Goal: Task Accomplishment & Management: Manage account settings

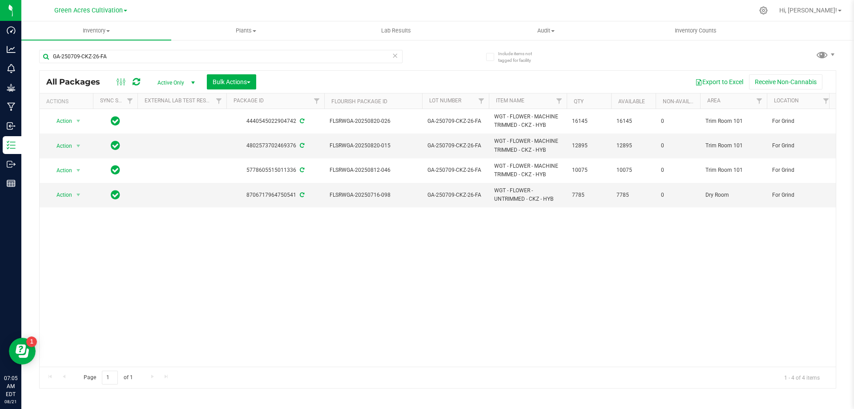
click at [275, 286] on div "Action Action Adjust qty Create package Edit attributes Global inventory Locate…" at bounding box center [438, 237] width 796 height 257
click at [485, 322] on div "Action Action Adjust qty Create package Edit attributes Global inventory Locate…" at bounding box center [438, 237] width 796 height 257
click at [221, 53] on input "GA-250709-CKZ-26-FA" at bounding box center [220, 56] width 363 height 13
click at [221, 52] on input "GA-250709-CKZ-26-FA" at bounding box center [220, 56] width 363 height 13
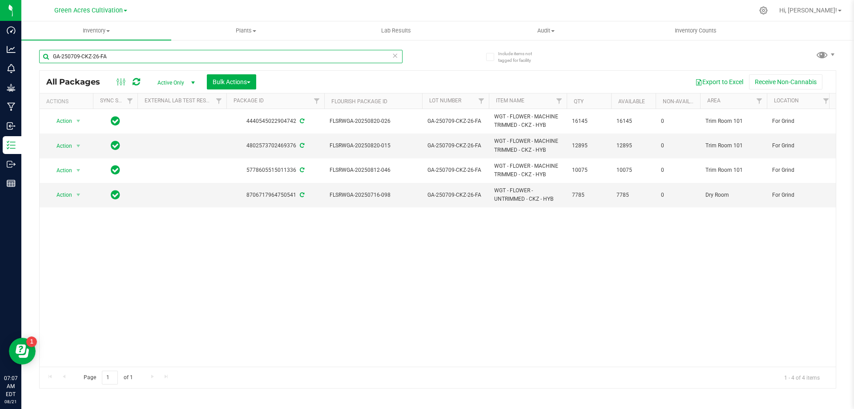
paste input "28-DDA-06"
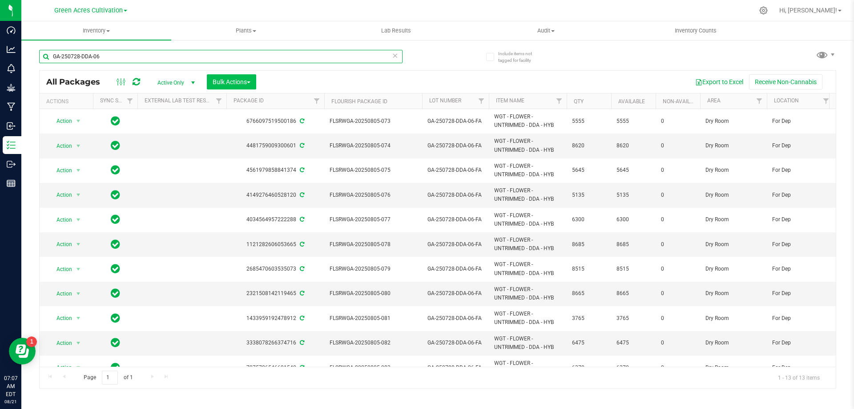
type input "GA-250728-DDA-06"
click at [245, 82] on span "Bulk Actions" at bounding box center [232, 81] width 38 height 7
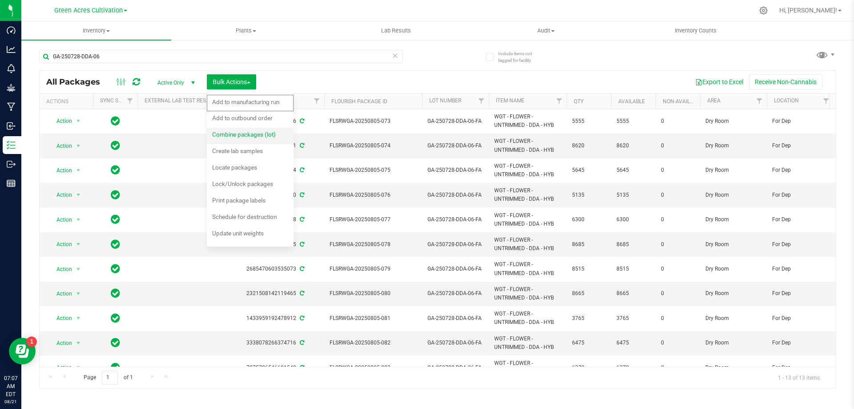
click at [242, 137] on span "Combine packages (lot)" at bounding box center [244, 134] width 64 height 7
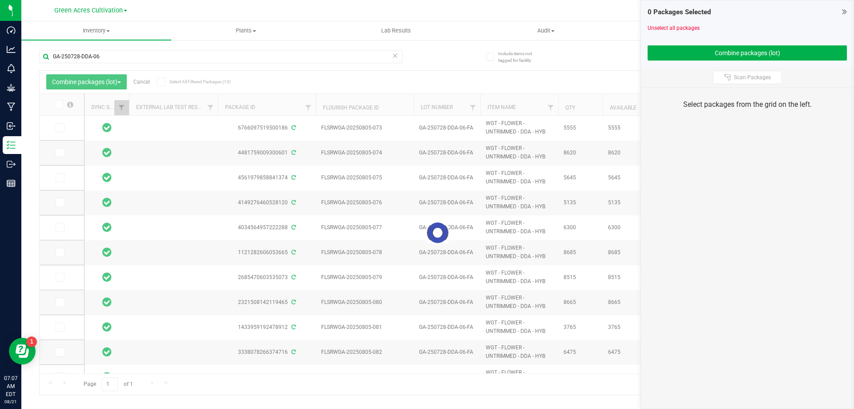
click at [56, 105] on icon at bounding box center [58, 105] width 6 height 0
click at [0, 0] on input "checkbox" at bounding box center [0, 0] width 0 height 0
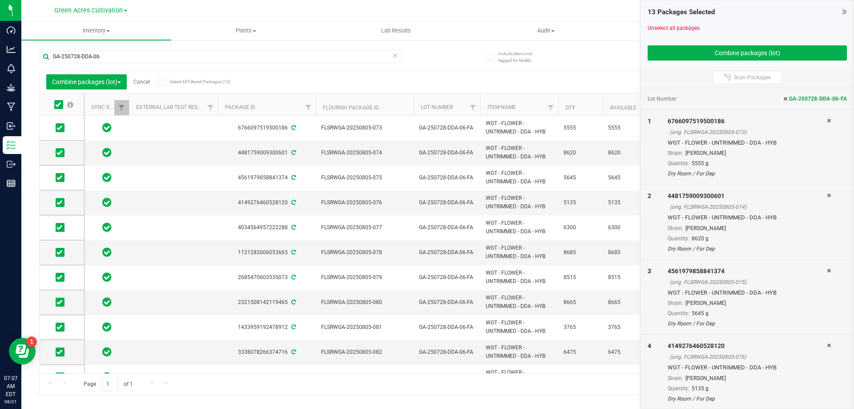
click at [60, 105] on icon at bounding box center [58, 105] width 6 height 0
click at [0, 0] on input "checkbox" at bounding box center [0, 0] width 0 height 0
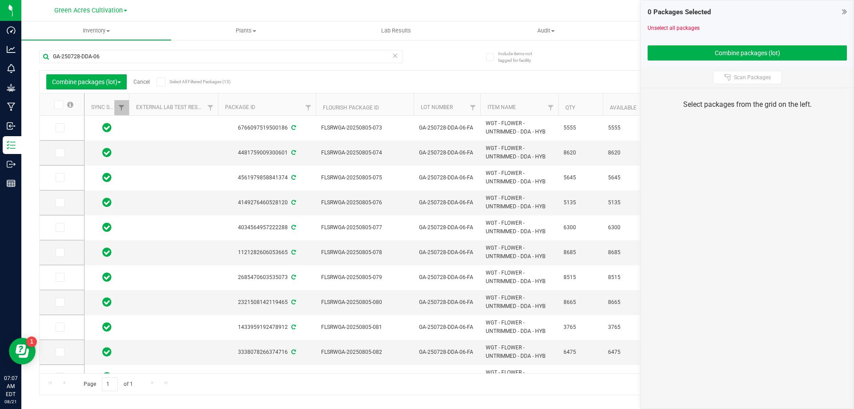
click at [148, 83] on link "Cancel" at bounding box center [141, 82] width 16 height 6
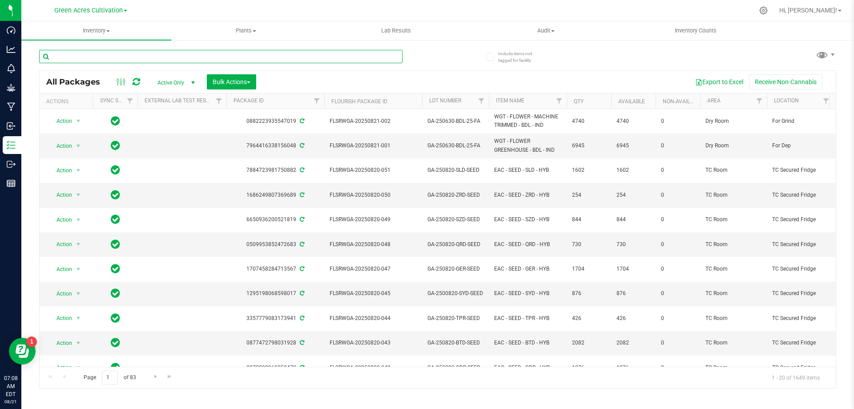
click at [139, 58] on input "text" at bounding box center [220, 56] width 363 height 13
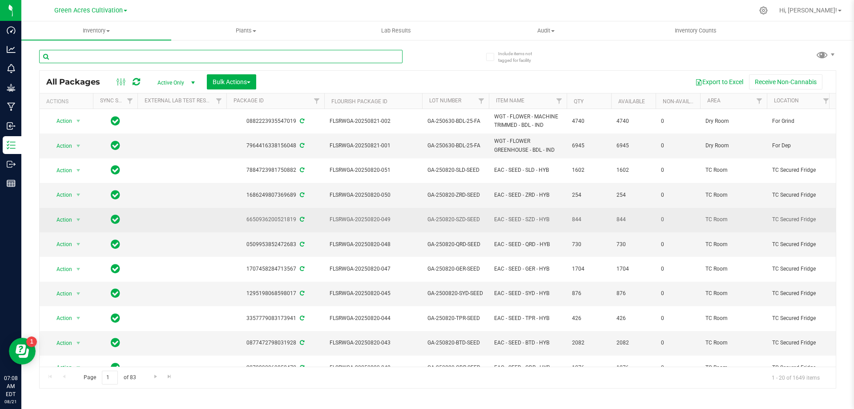
paste input "GA-250728-DDA-06"
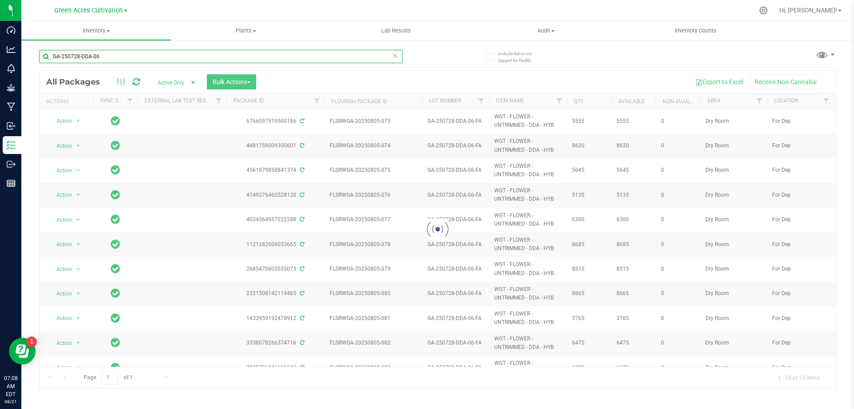
type input "GA-250728-DDA-06"
click at [784, 406] on div "Inventory All packages All inventory Waste log Create inventory Plants All plan…" at bounding box center [437, 214] width 833 height 387
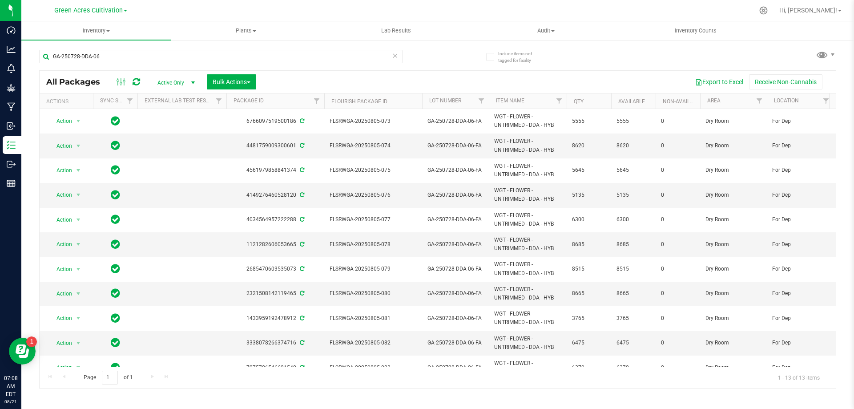
click at [396, 56] on icon at bounding box center [395, 55] width 6 height 11
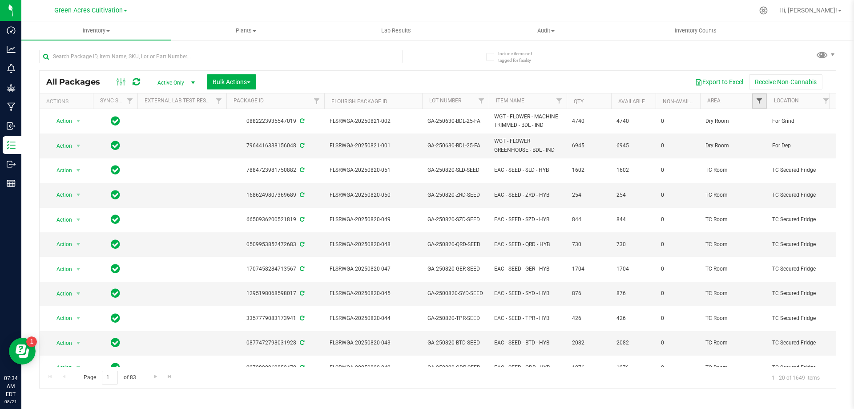
click at [760, 101] on span "Filter" at bounding box center [759, 100] width 7 height 7
type input "trim r"
click at [765, 150] on li "Trim Room 101" at bounding box center [803, 153] width 92 height 9
click at [764, 153] on input "Trim Room 101" at bounding box center [763, 154] width 6 height 6
checkbox input "true"
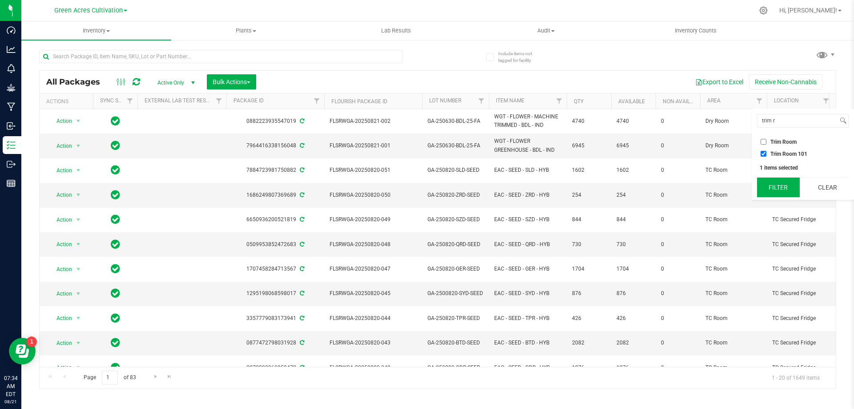
click at [780, 190] on button "Filter" at bounding box center [778, 187] width 43 height 20
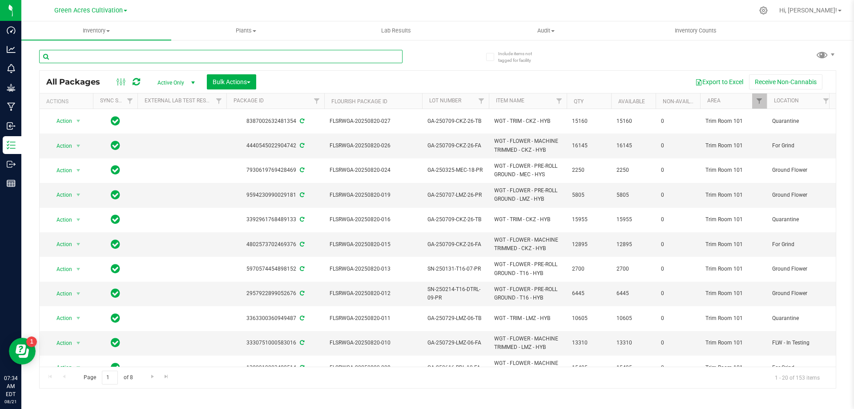
click at [312, 58] on input "text" at bounding box center [220, 56] width 363 height 13
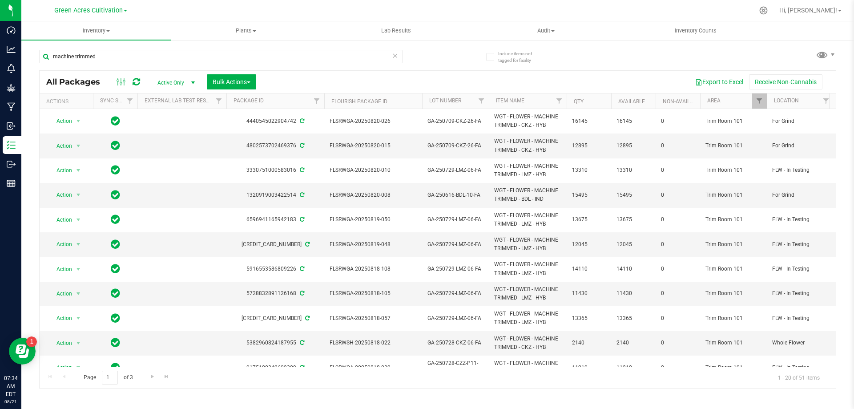
click at [470, 103] on th "Lot Number" at bounding box center [455, 101] width 67 height 16
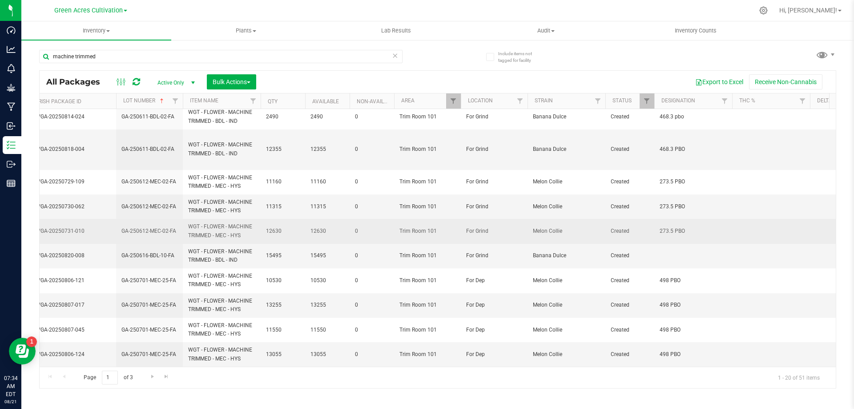
scroll to position [303, 306]
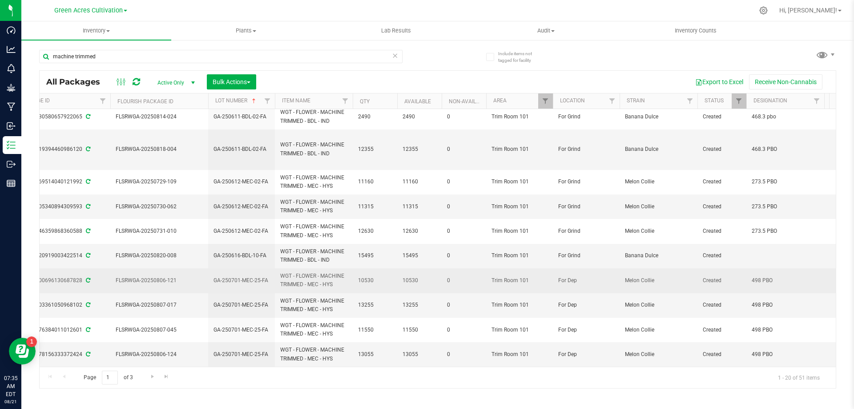
click at [255, 276] on span "GA-250701-MEC-25-FA" at bounding box center [241, 280] width 56 height 8
click at [255, 273] on input "GA-250701-MEC-25-FA" at bounding box center [240, 280] width 64 height 14
click at [301, 50] on input "machine trimmed" at bounding box center [220, 56] width 363 height 13
paste input "GA-250701-MEC-25-FA"
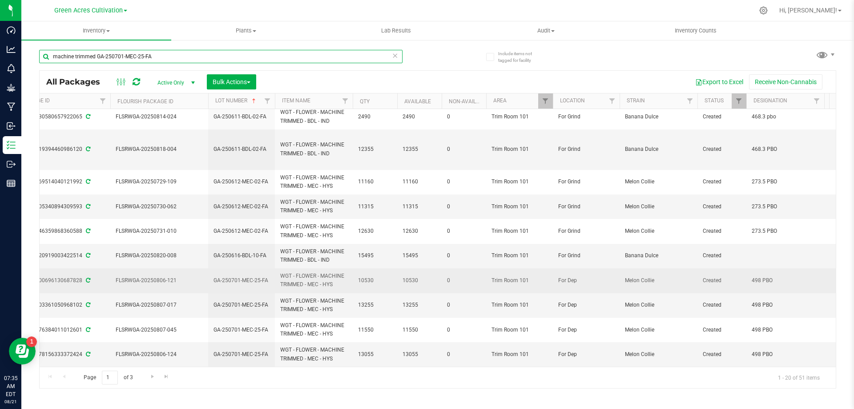
click at [179, 53] on input "machine trimmed GA-250701-MEC-25-FA" at bounding box center [220, 56] width 363 height 13
click at [181, 50] on input "machine trimmed GA-250701-MEC-25-FA" at bounding box center [220, 56] width 363 height 13
click at [181, 50] on div "Inventory All packages All inventory Waste log Create inventory Plants All plan…" at bounding box center [437, 214] width 833 height 387
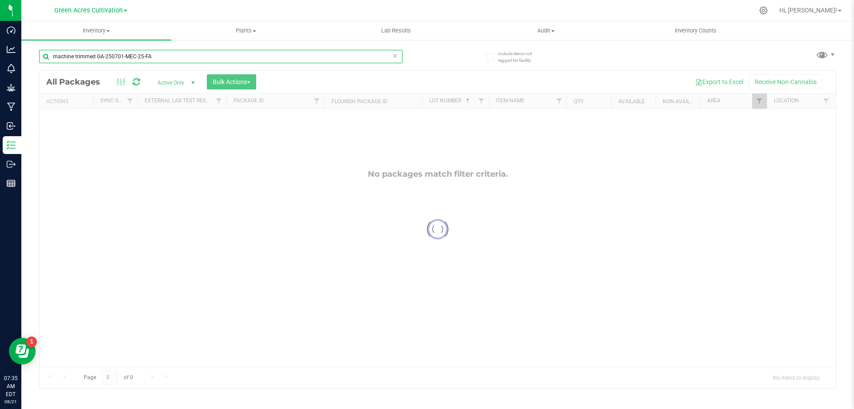
click at [178, 61] on input "machine trimmed GA-250701-MEC-25-FA" at bounding box center [220, 56] width 363 height 13
click at [178, 56] on input "machine trimmed GA-250701-MEC-25-FA" at bounding box center [220, 56] width 363 height 13
paste input "text"
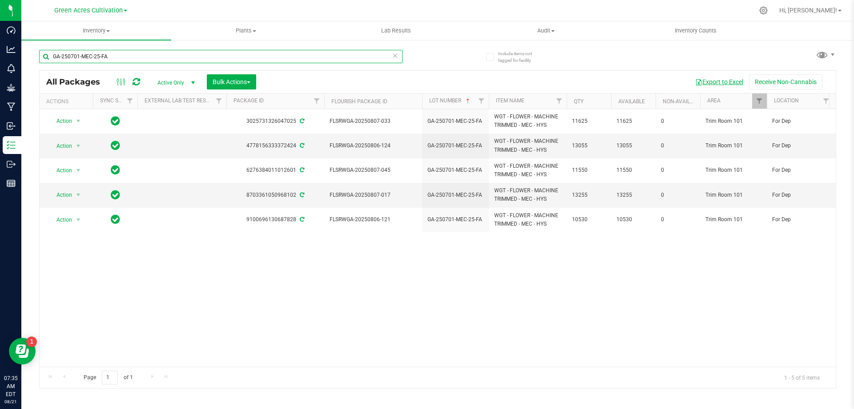
type input "GA-250701-MEC-25-FA"
click at [729, 84] on button "Export to Excel" at bounding box center [719, 81] width 60 height 15
click at [214, 82] on span "Bulk Actions" at bounding box center [232, 81] width 38 height 7
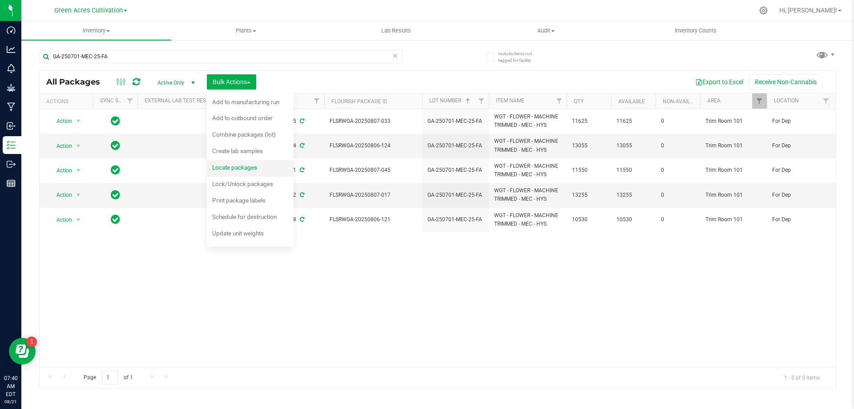
click at [247, 171] on span "Locate packages" at bounding box center [234, 167] width 45 height 7
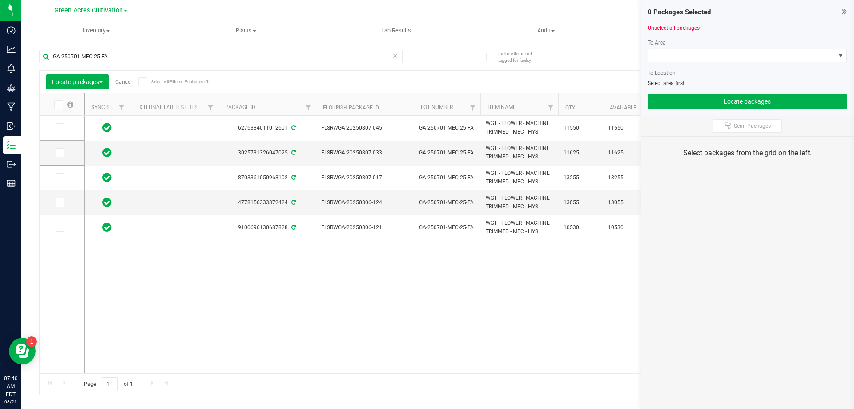
click at [60, 105] on icon at bounding box center [58, 105] width 6 height 0
click at [0, 0] on input "checkbox" at bounding box center [0, 0] width 0 height 0
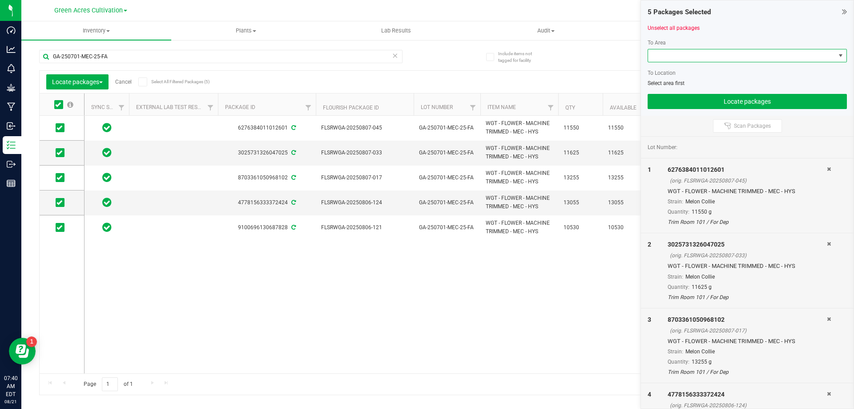
click at [685, 58] on span at bounding box center [741, 55] width 187 height 12
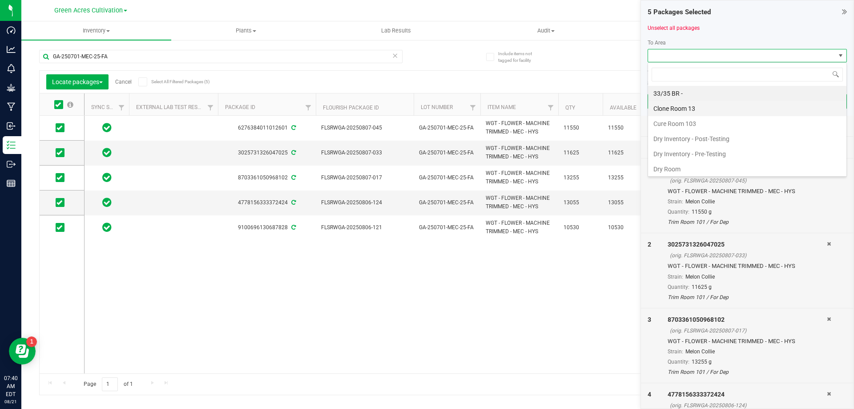
scroll to position [13, 199]
click at [684, 167] on li "Dry Room" at bounding box center [747, 168] width 198 height 15
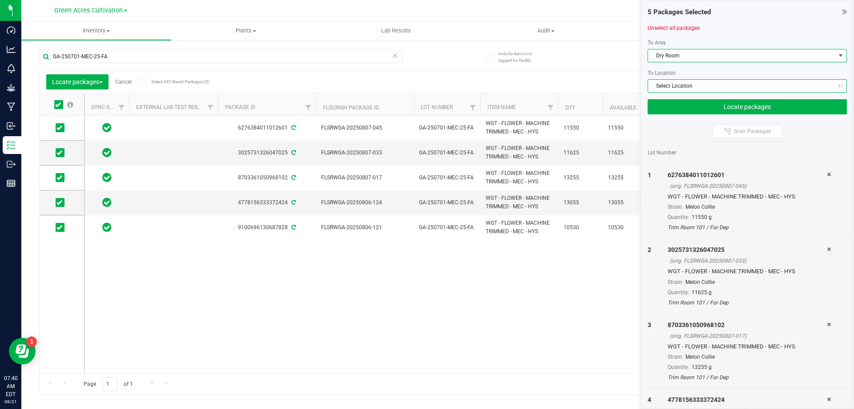
click at [707, 87] on span "Select Location" at bounding box center [741, 86] width 187 height 12
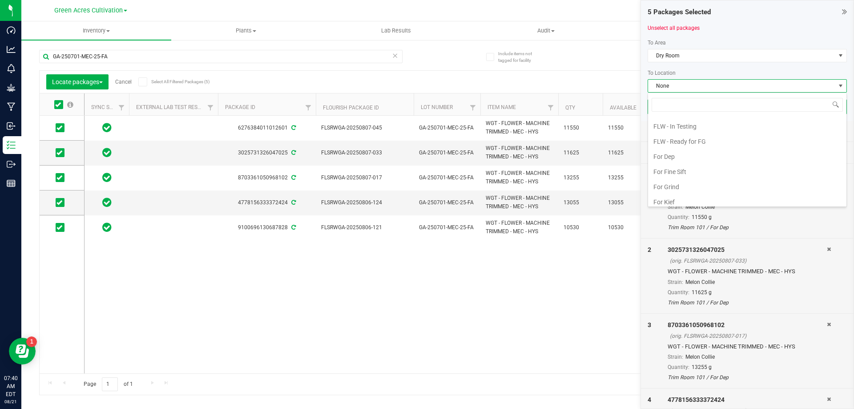
scroll to position [89, 0]
click at [679, 159] on li "For Dep" at bounding box center [747, 155] width 198 height 15
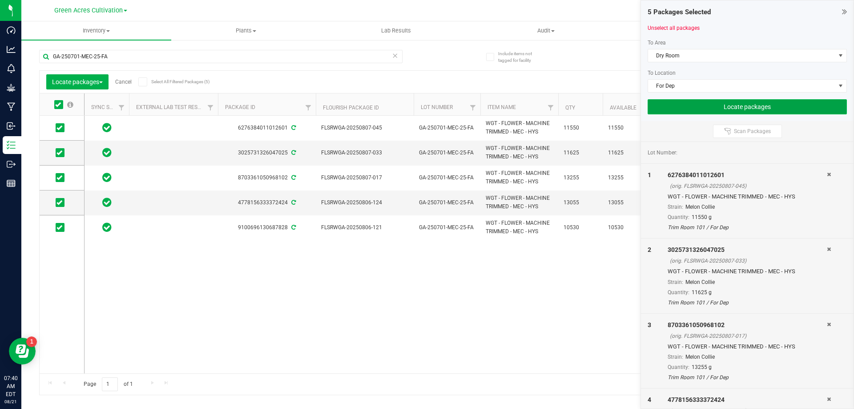
click at [706, 108] on button "Locate packages" at bounding box center [747, 106] width 199 height 15
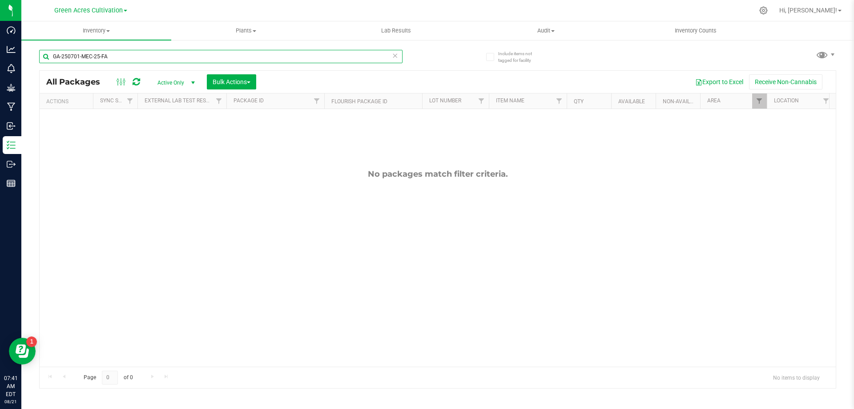
click at [184, 53] on input "GA-250701-MEC-25-FA" at bounding box center [220, 56] width 363 height 13
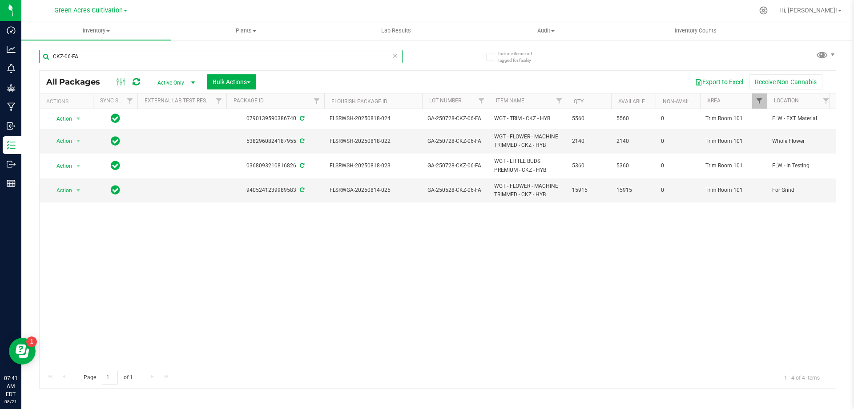
type input "CKZ-06-FA"
click at [757, 100] on span "Filter" at bounding box center [759, 100] width 7 height 7
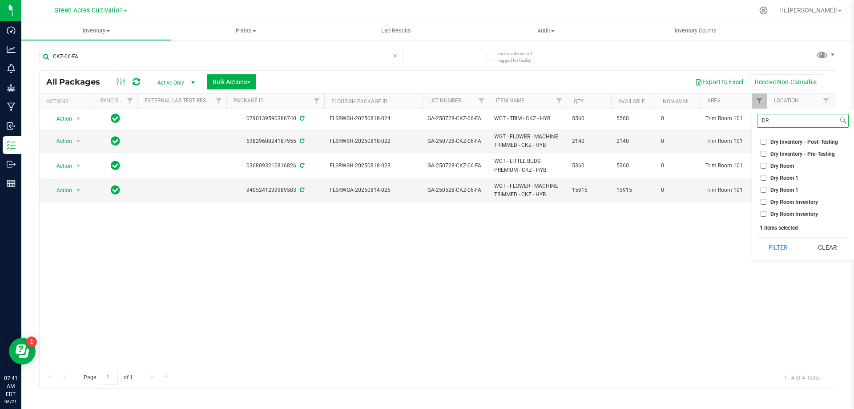
type input "D"
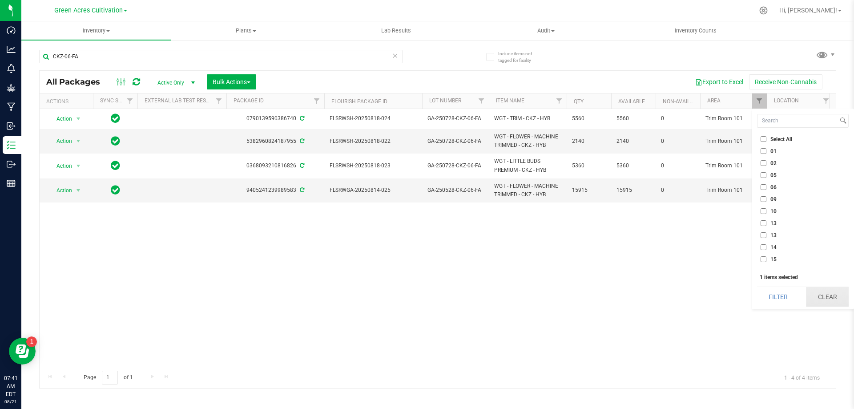
click at [817, 296] on button "Clear" at bounding box center [827, 297] width 43 height 20
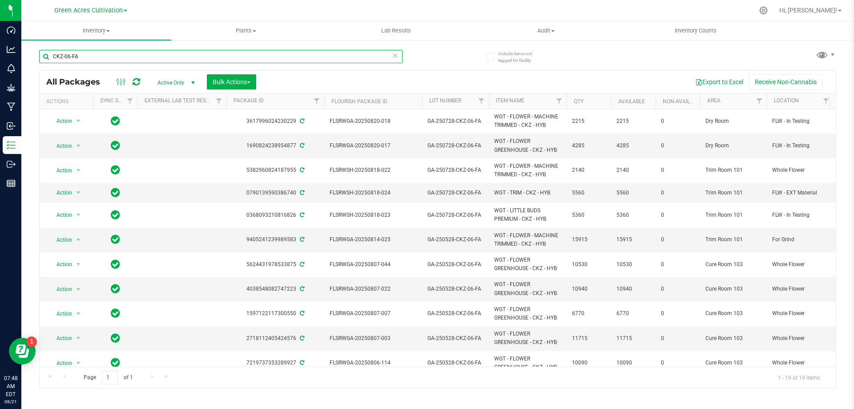
click at [189, 61] on input "CKZ-06-FA" at bounding box center [220, 56] width 363 height 13
click at [190, 58] on input "CKZ-06-FA" at bounding box center [220, 56] width 363 height 13
click at [191, 56] on input "CKZ-06-FA" at bounding box center [220, 56] width 363 height 13
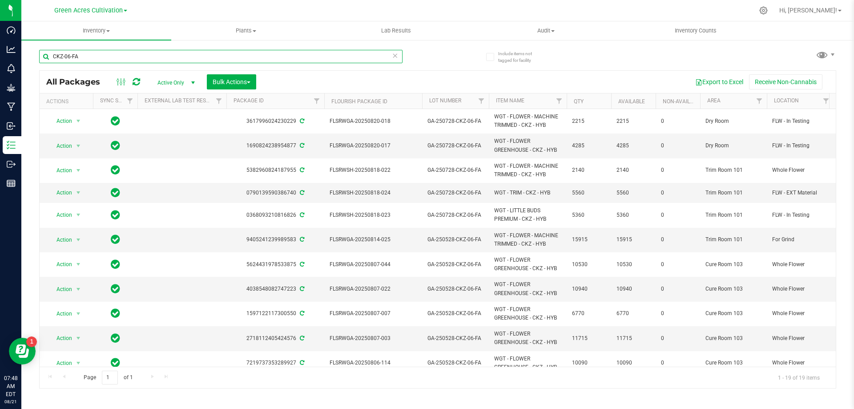
click at [191, 56] on input "CKZ-06-FA" at bounding box center [220, 56] width 363 height 13
paste input "GA-250728-DDA"
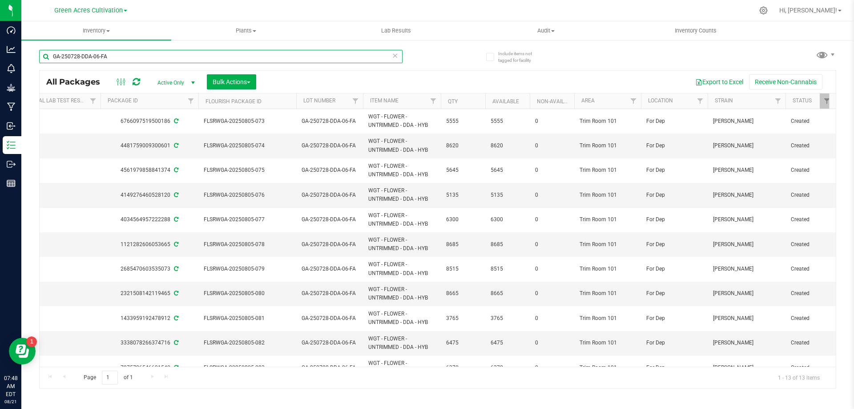
scroll to position [0, 23]
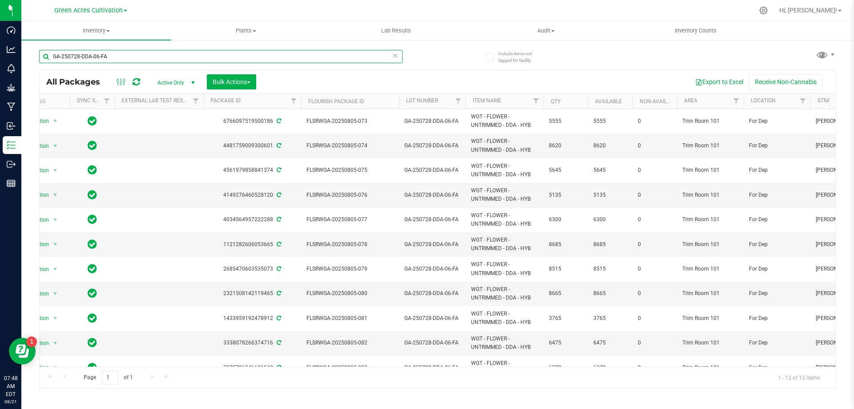
click at [236, 62] on input "GA-250728-DDA-06-FA" at bounding box center [220, 56] width 363 height 13
drag, startPoint x: 236, startPoint y: 62, endPoint x: 235, endPoint y: 56, distance: 5.4
click at [236, 60] on input "GA-250728-DDA-06-FA" at bounding box center [220, 56] width 363 height 13
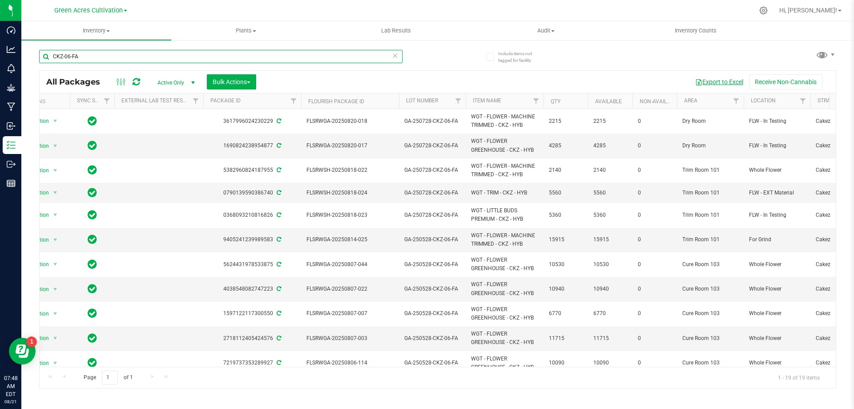
type input "CKZ-06-FA"
click at [719, 85] on button "Export to Excel" at bounding box center [719, 81] width 60 height 15
click at [241, 78] on span "Bulk Actions" at bounding box center [232, 81] width 38 height 7
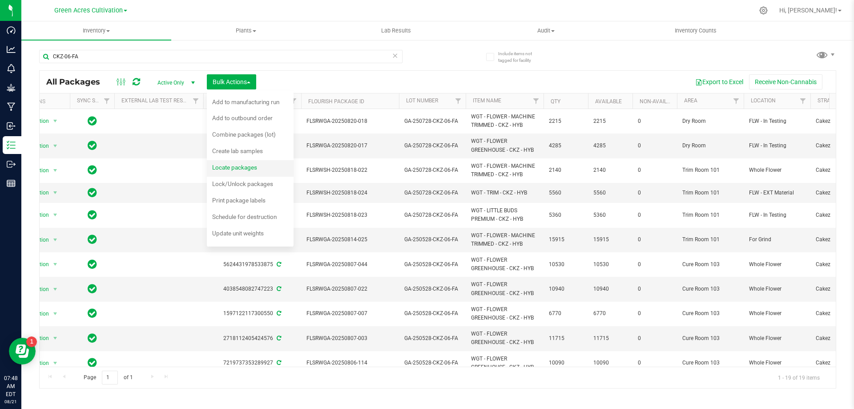
click at [233, 168] on span "Locate packages" at bounding box center [234, 167] width 45 height 7
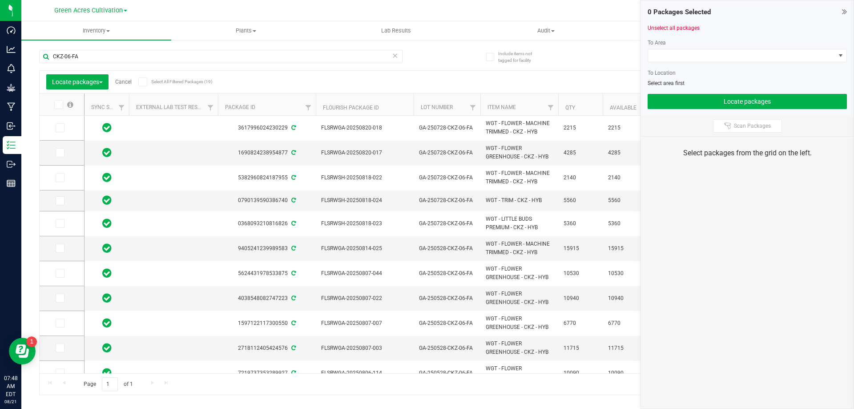
click at [64, 128] on span at bounding box center [60, 127] width 9 height 9
click at [0, 0] on input "checkbox" at bounding box center [0, 0] width 0 height 0
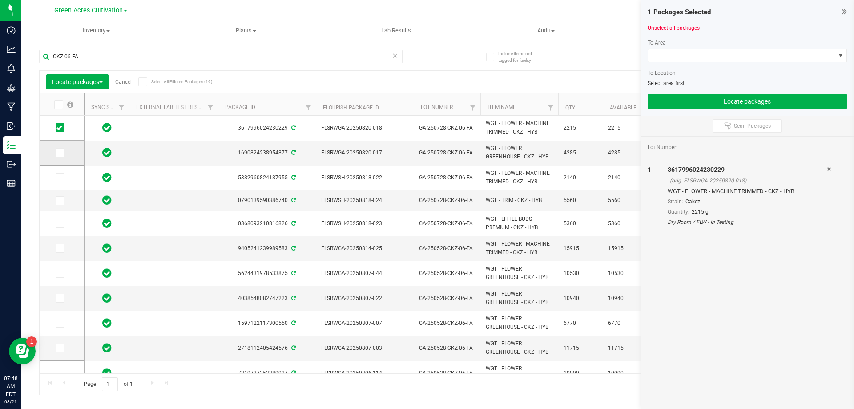
click at [62, 159] on td at bounding box center [62, 153] width 44 height 25
click at [61, 153] on icon at bounding box center [59, 153] width 6 height 0
click at [0, 0] on input "checkbox" at bounding box center [0, 0] width 0 height 0
click at [746, 65] on div at bounding box center [747, 65] width 199 height 7
click at [747, 63] on div at bounding box center [747, 65] width 199 height 7
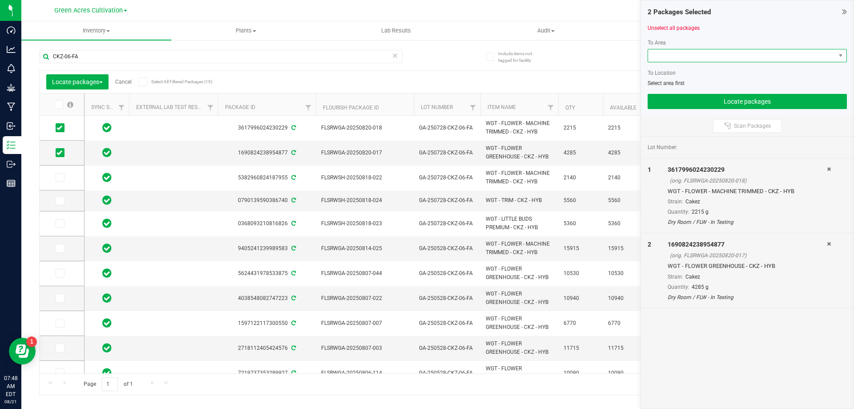
click at [748, 60] on span at bounding box center [741, 55] width 187 height 12
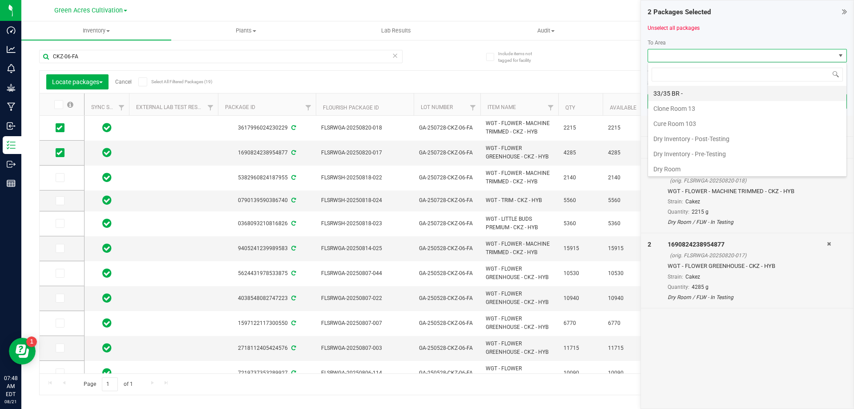
scroll to position [13, 199]
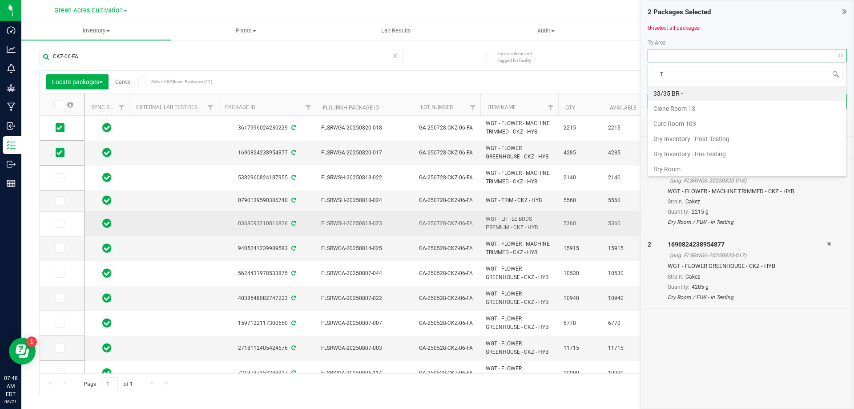
type input "TR"
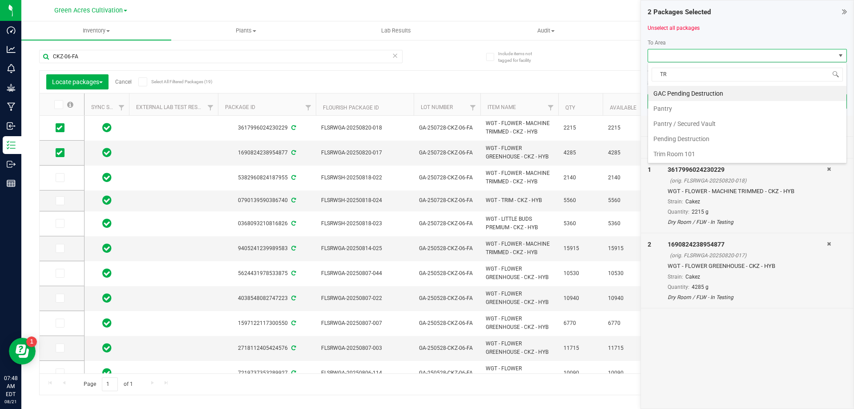
click at [674, 153] on li "Trim Room 101" at bounding box center [747, 153] width 198 height 15
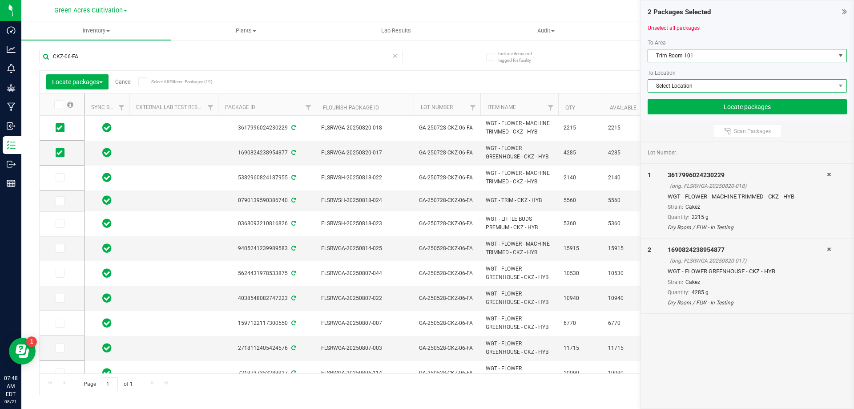
click at [699, 88] on span "Select Location" at bounding box center [741, 86] width 187 height 12
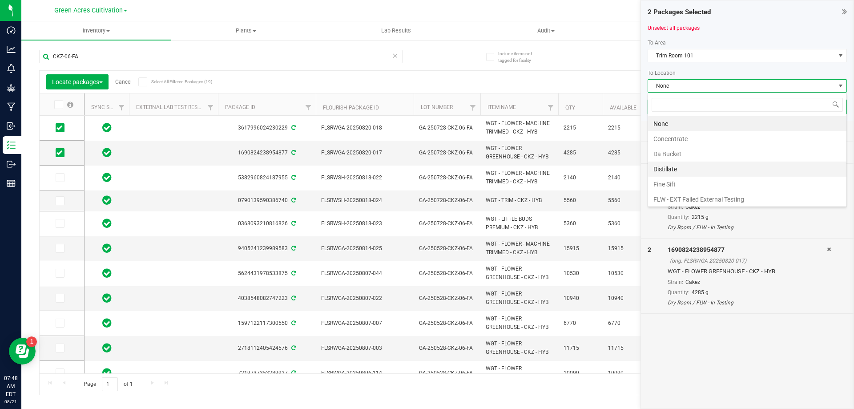
scroll to position [44, 0]
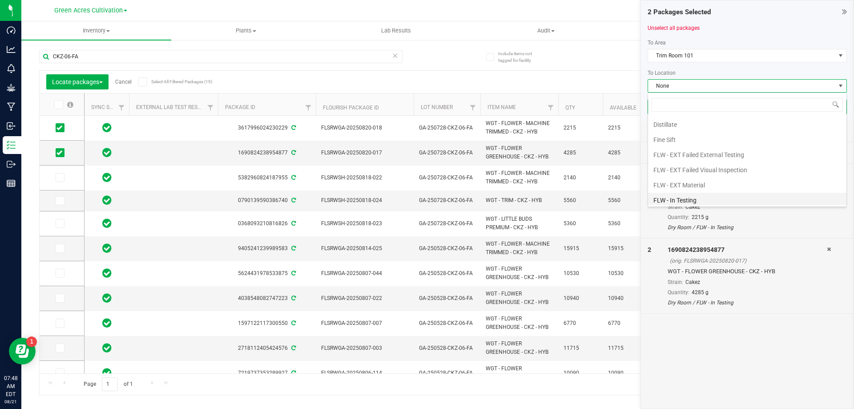
click at [686, 196] on li "FLW - In Testing" at bounding box center [747, 200] width 198 height 15
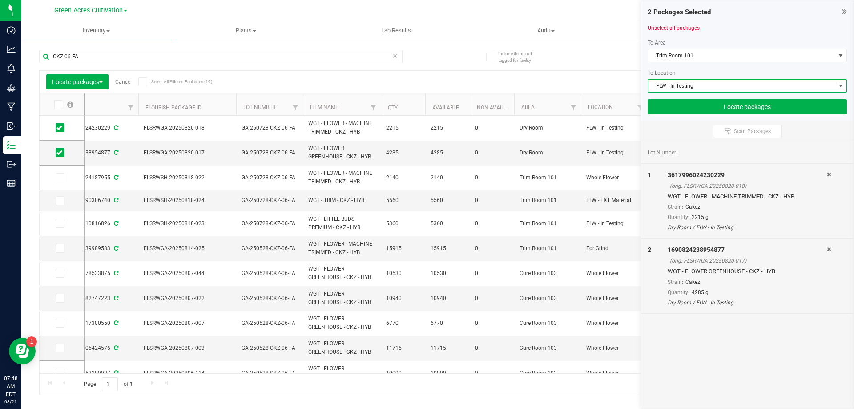
scroll to position [0, 211]
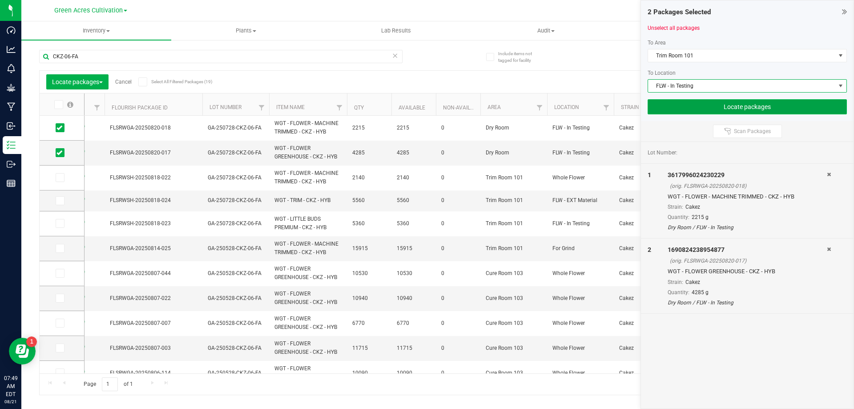
click at [723, 105] on button "Locate packages" at bounding box center [747, 106] width 199 height 15
